Goal: Information Seeking & Learning: Learn about a topic

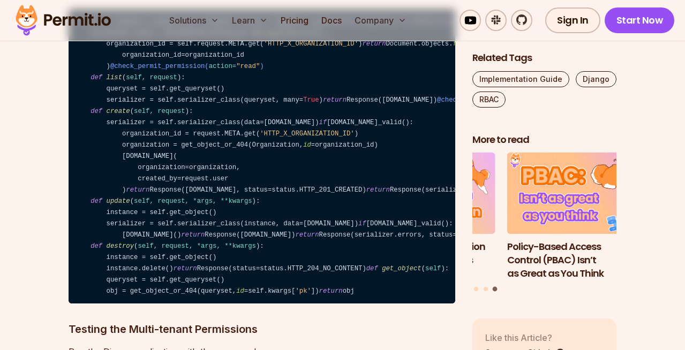
scroll to position [5336, 0]
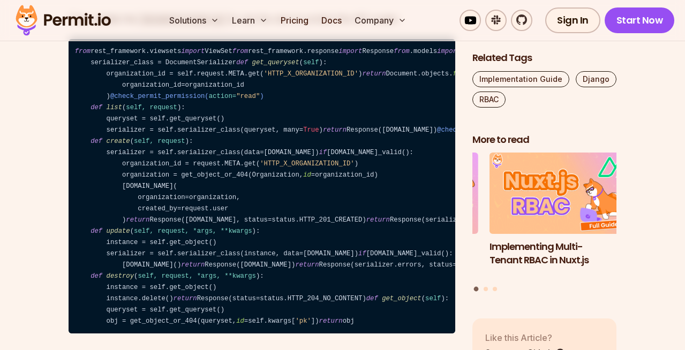
drag, startPoint x: 258, startPoint y: 189, endPoint x: 72, endPoint y: 190, distance: 185.9
drag, startPoint x: 74, startPoint y: 200, endPoint x: 193, endPoint y: 201, distance: 118.9
drag, startPoint x: 267, startPoint y: 209, endPoint x: 73, endPoint y: 219, distance: 194.7
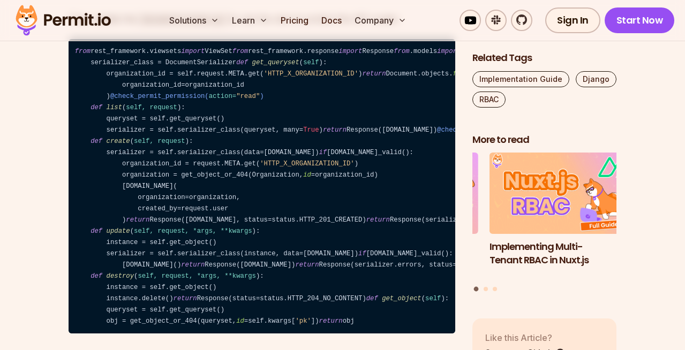
drag, startPoint x: 83, startPoint y: 220, endPoint x: 229, endPoint y: 228, distance: 147.0
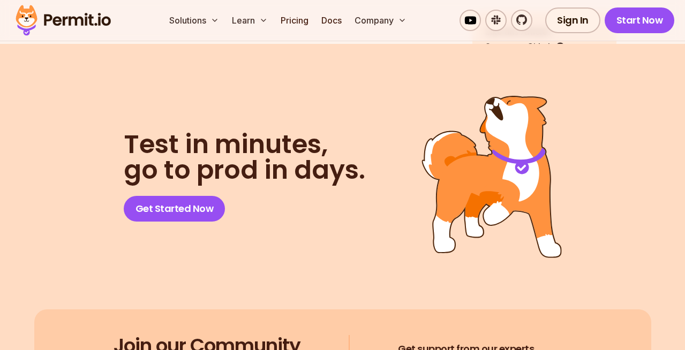
scroll to position [6815, 0]
